Goal: Find specific page/section: Find specific page/section

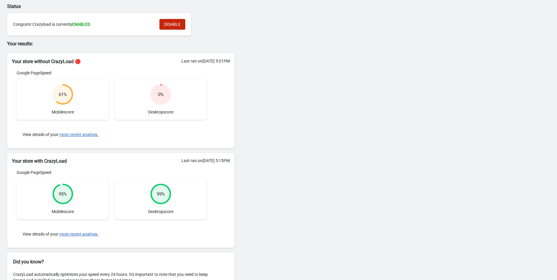
scroll to position [36, 0]
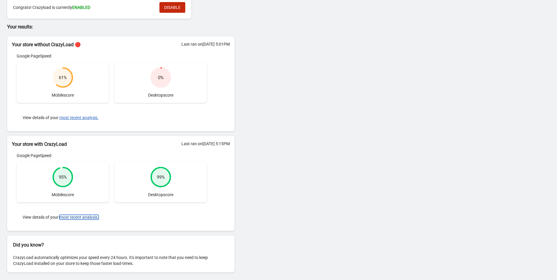
click at [91, 216] on button "most recent analysis." at bounding box center [78, 217] width 39 height 5
